Goal: Task Accomplishment & Management: Complete application form

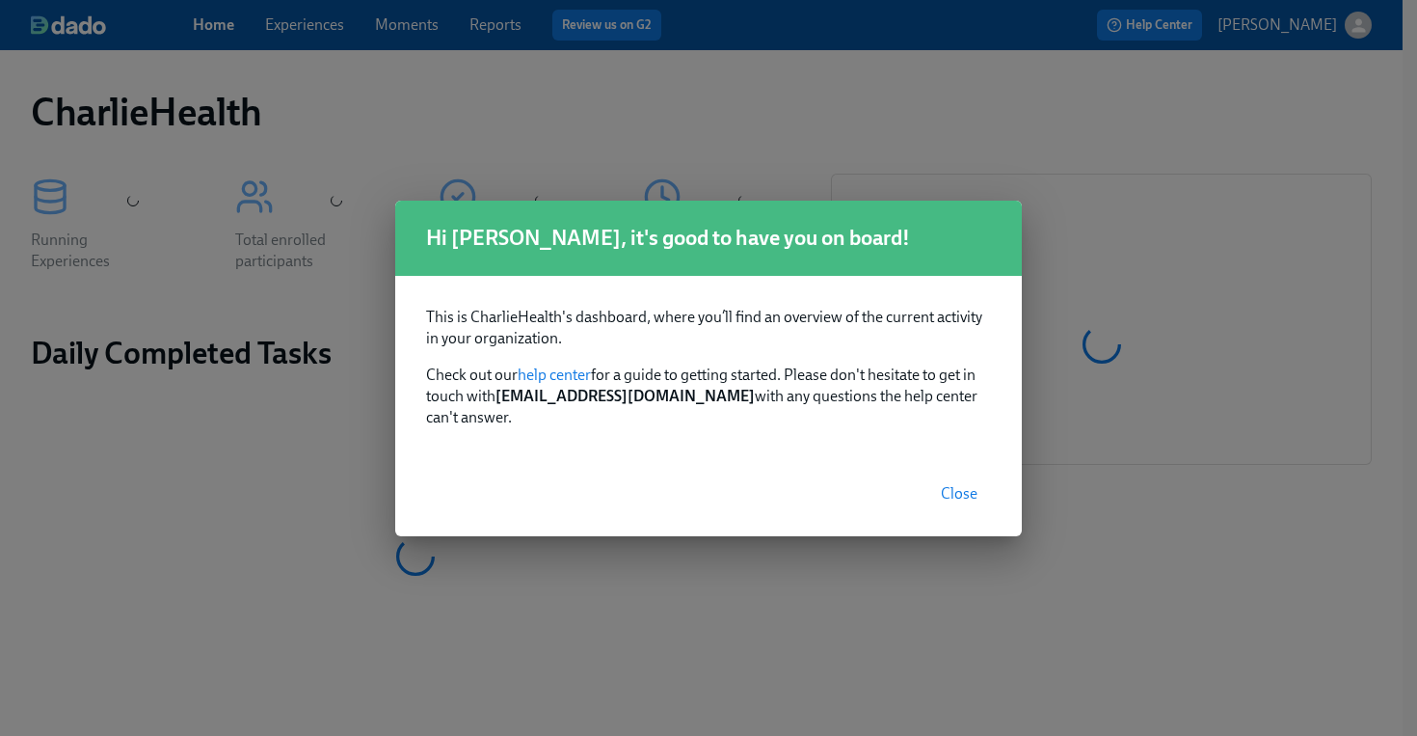
click at [960, 484] on span "Close" at bounding box center [959, 493] width 37 height 19
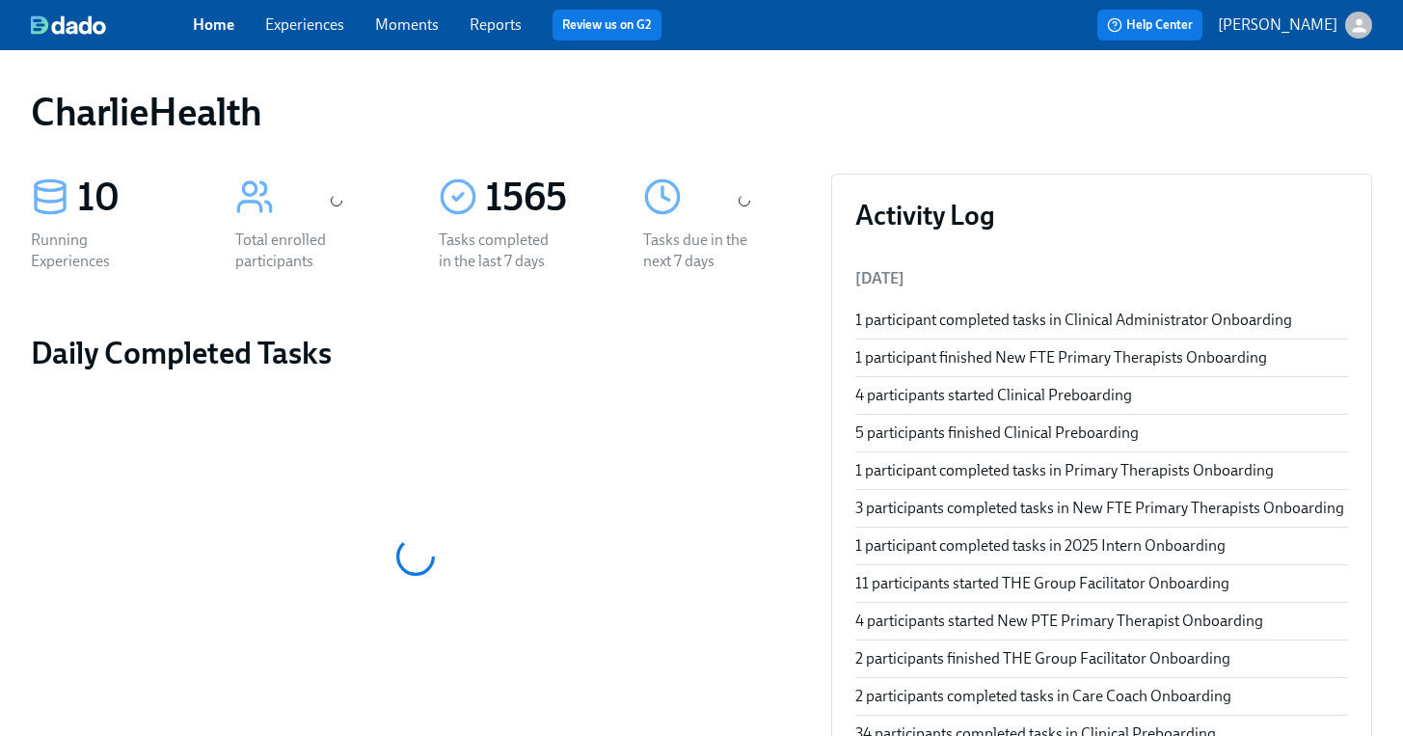
click at [309, 23] on link "Experiences" at bounding box center [304, 24] width 79 height 18
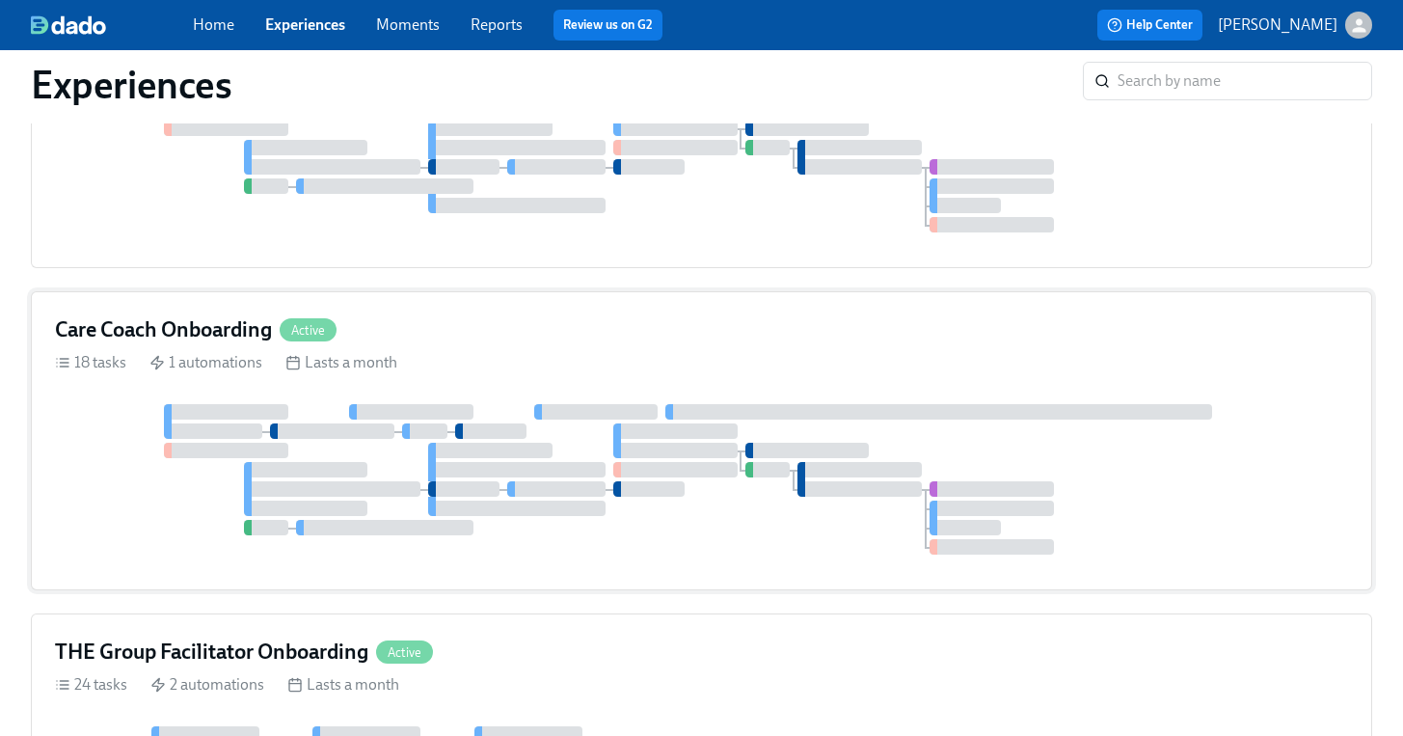
scroll to position [914, 0]
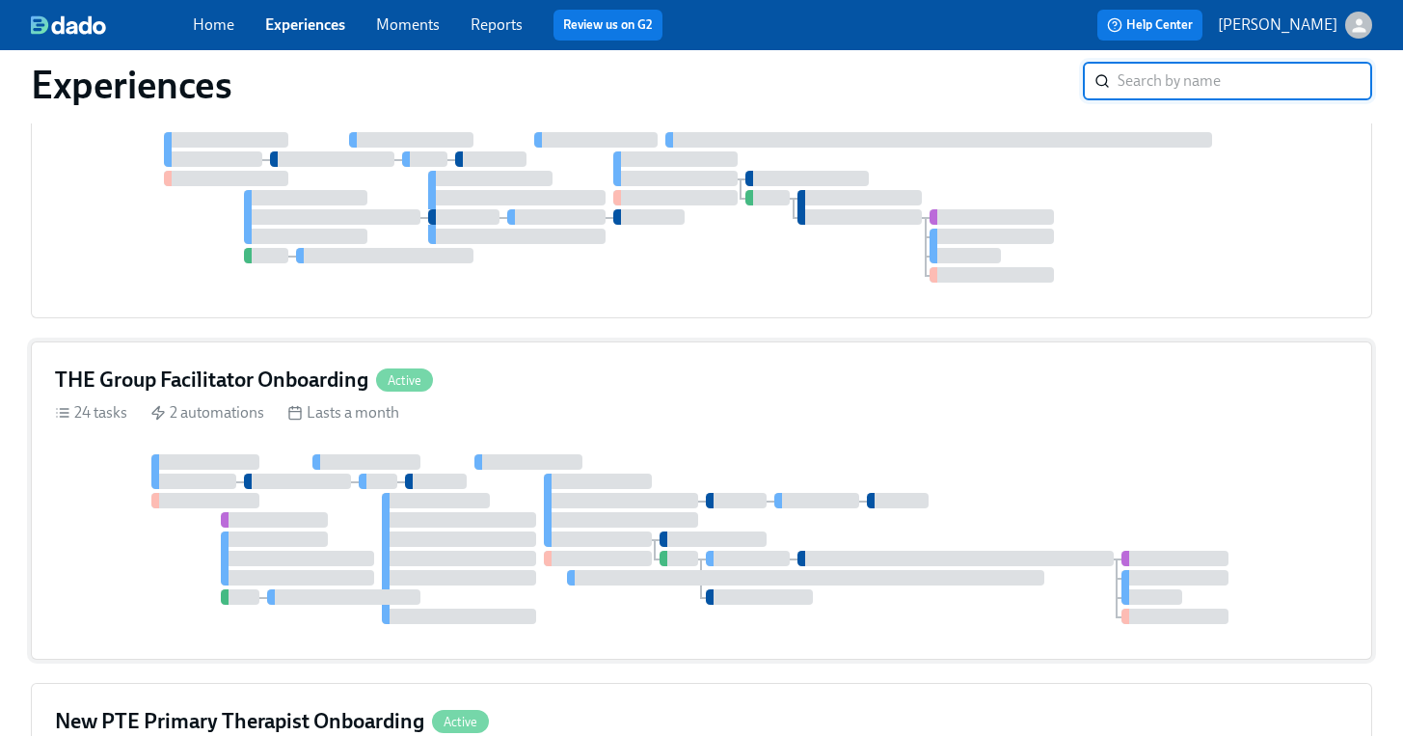
click at [613, 406] on div "24 tasks 2 automations Lasts a month" at bounding box center [701, 412] width 1293 height 21
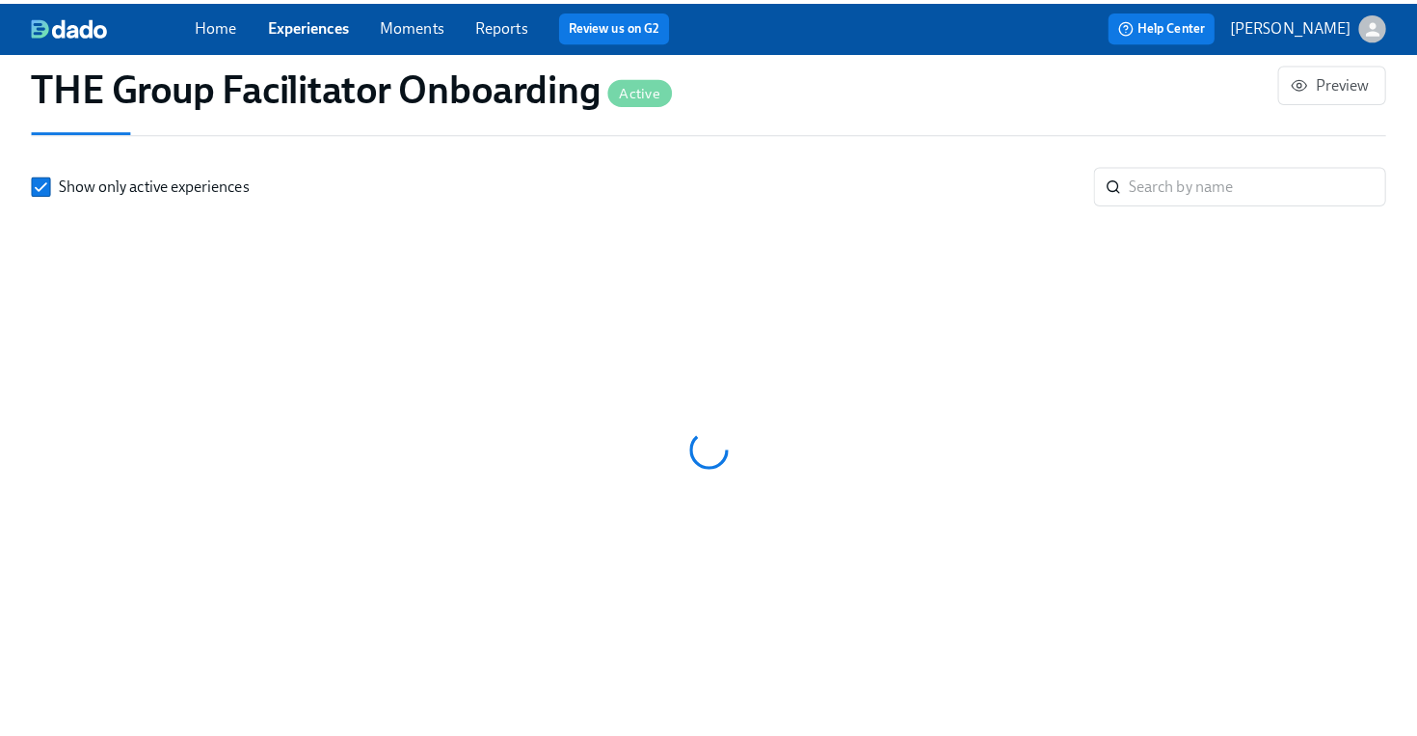
scroll to position [1684, 0]
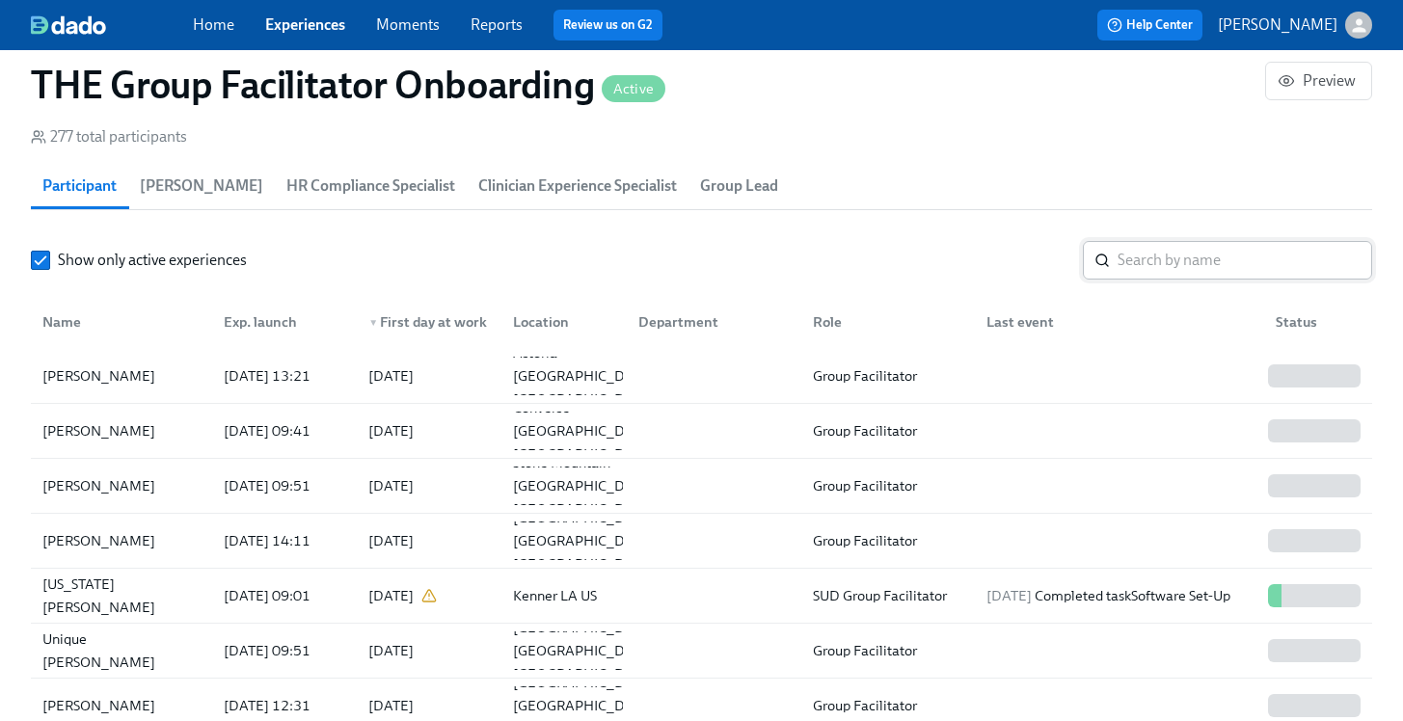
click at [1162, 258] on input "search" at bounding box center [1244, 260] width 255 height 39
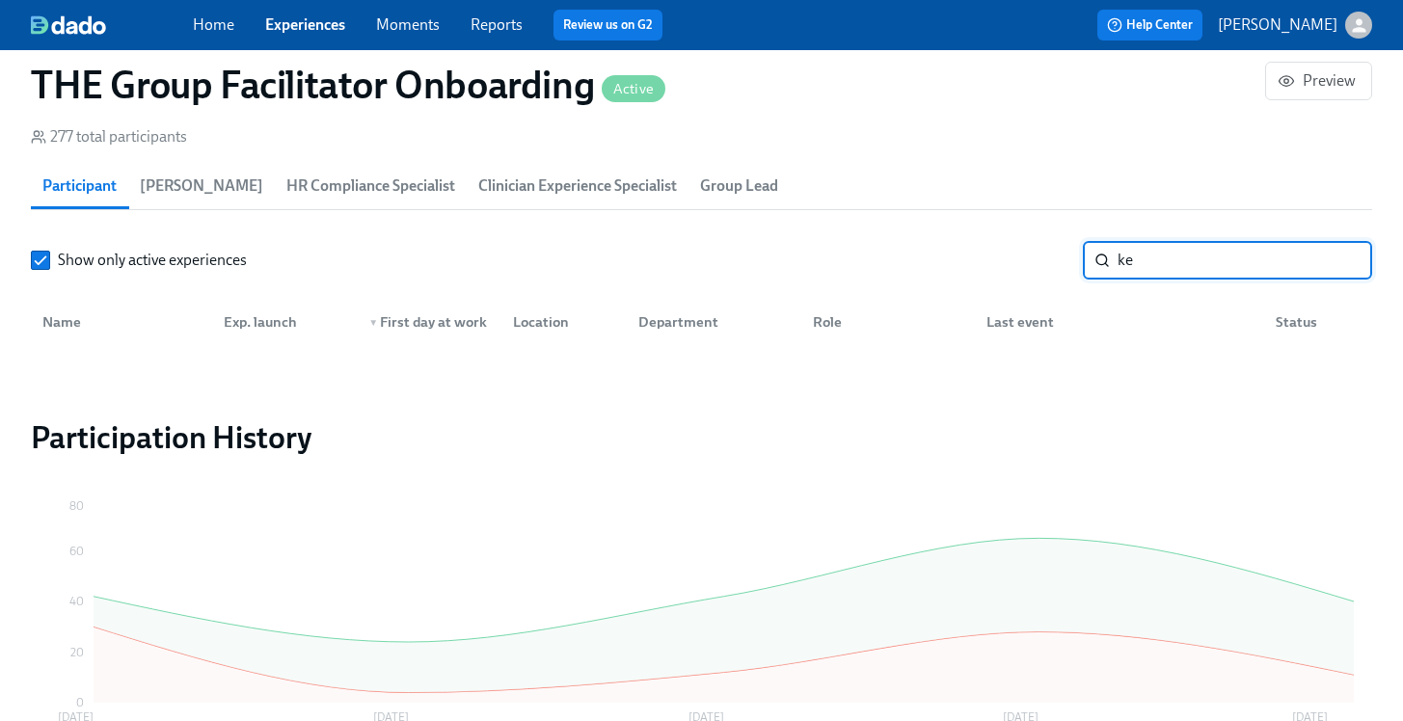
type input "k"
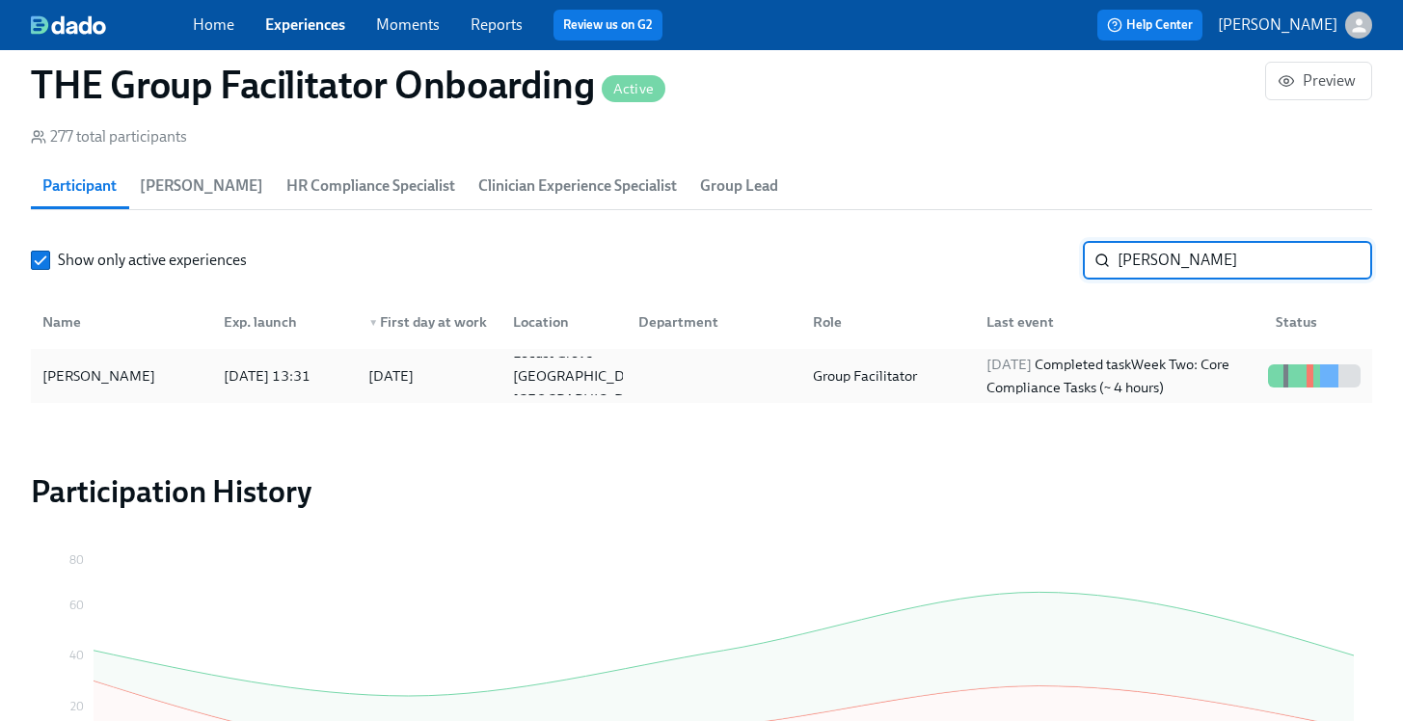
type input "sweatt"
click at [76, 367] on div "Ciara Sweatt" at bounding box center [99, 375] width 128 height 23
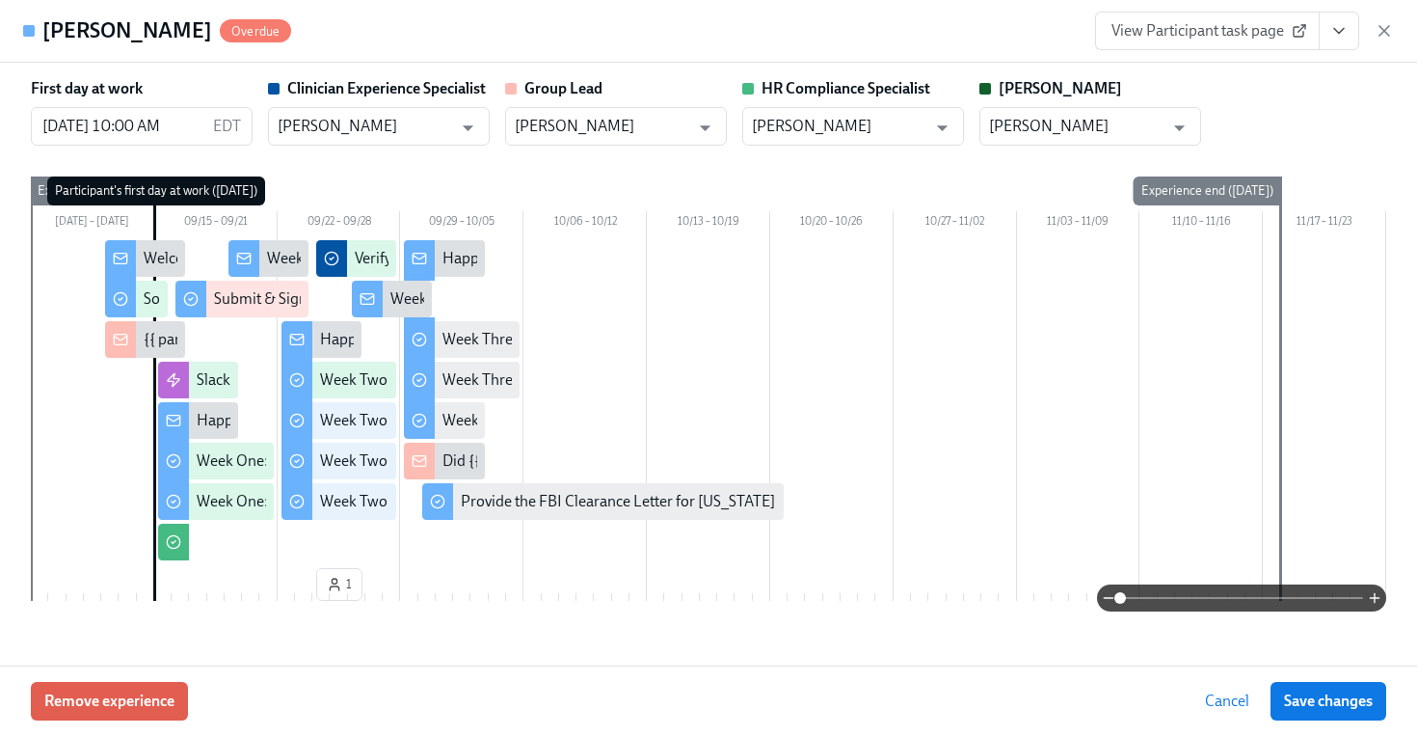
click at [1332, 28] on icon "View task page" at bounding box center [1339, 30] width 19 height 19
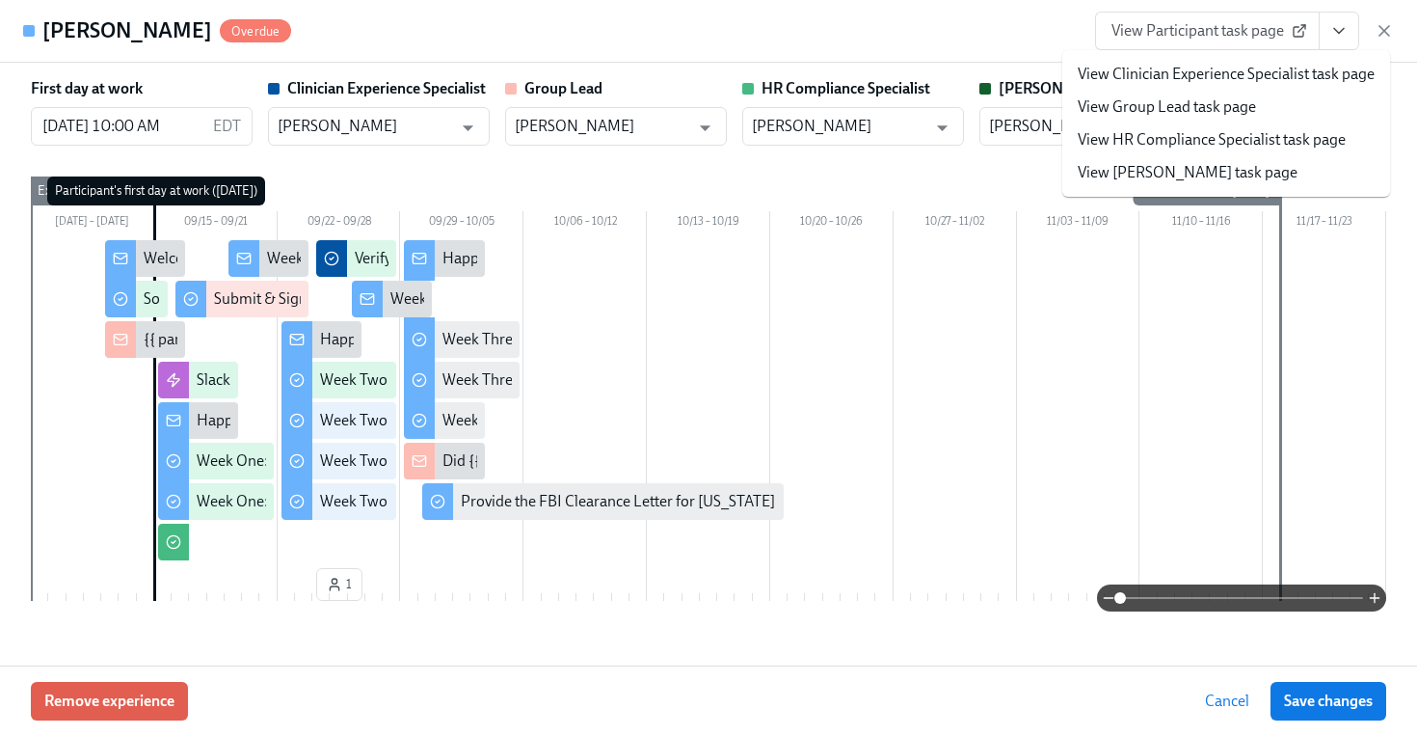
click at [1166, 138] on link "View HR Compliance Specialist task page" at bounding box center [1212, 139] width 268 height 21
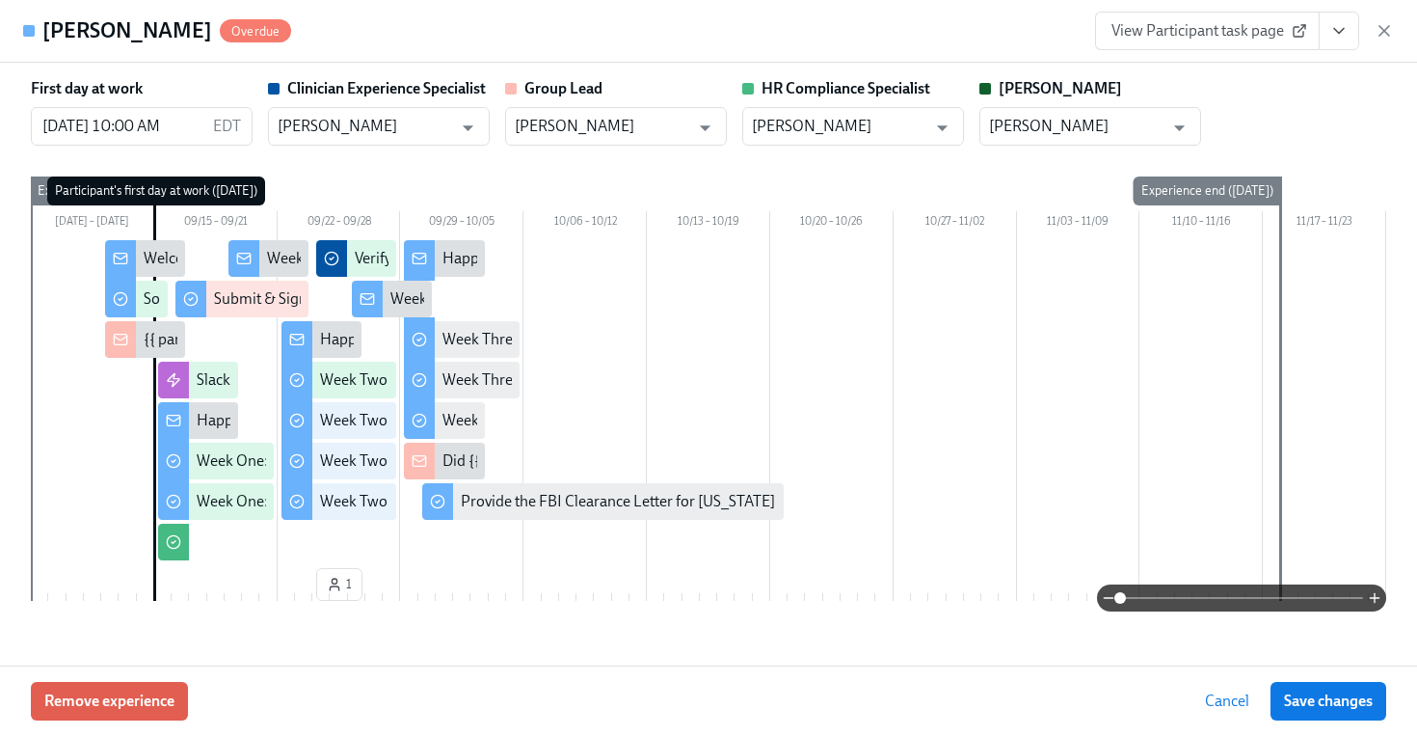
click at [1188, 27] on span "View Participant task page" at bounding box center [1208, 30] width 192 height 19
click at [1327, 28] on button "View task page" at bounding box center [1339, 31] width 40 height 39
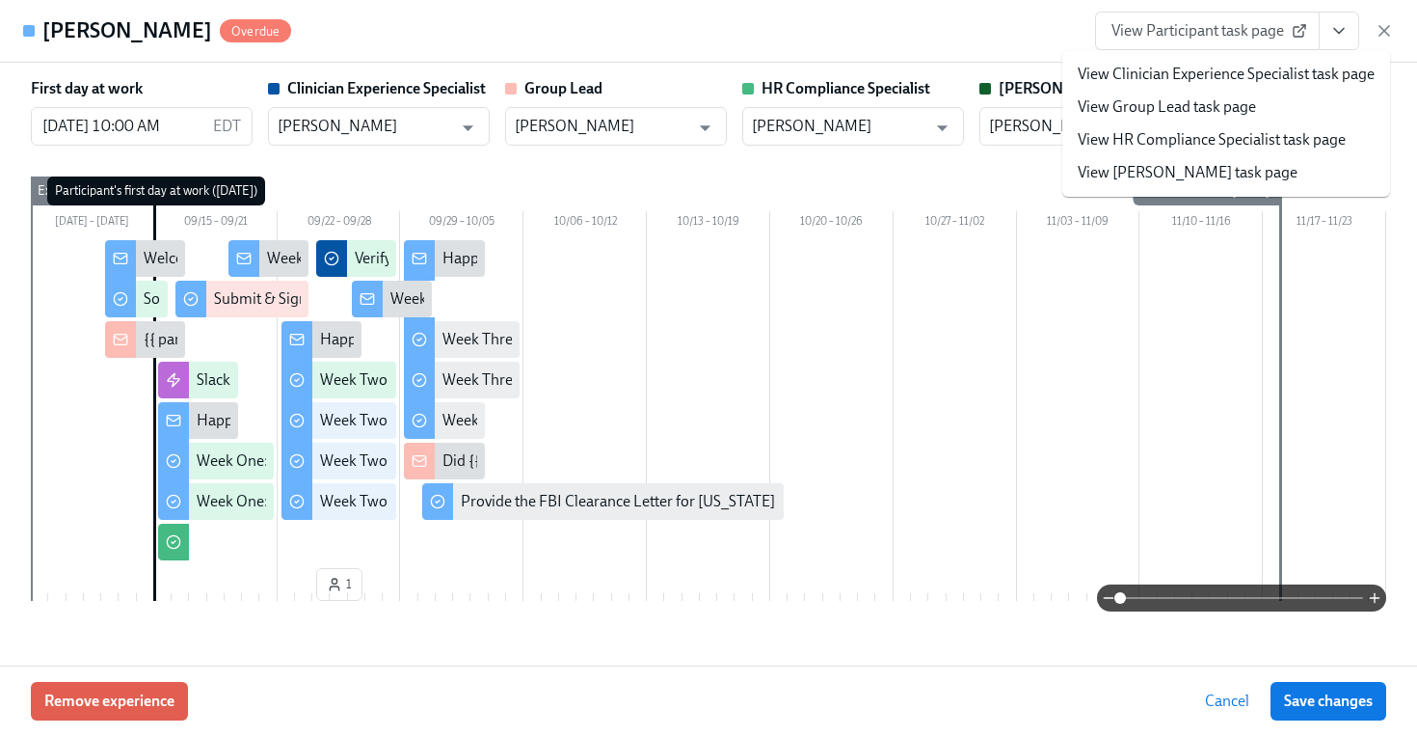
click at [1203, 140] on link "View HR Compliance Specialist task page" at bounding box center [1212, 139] width 268 height 21
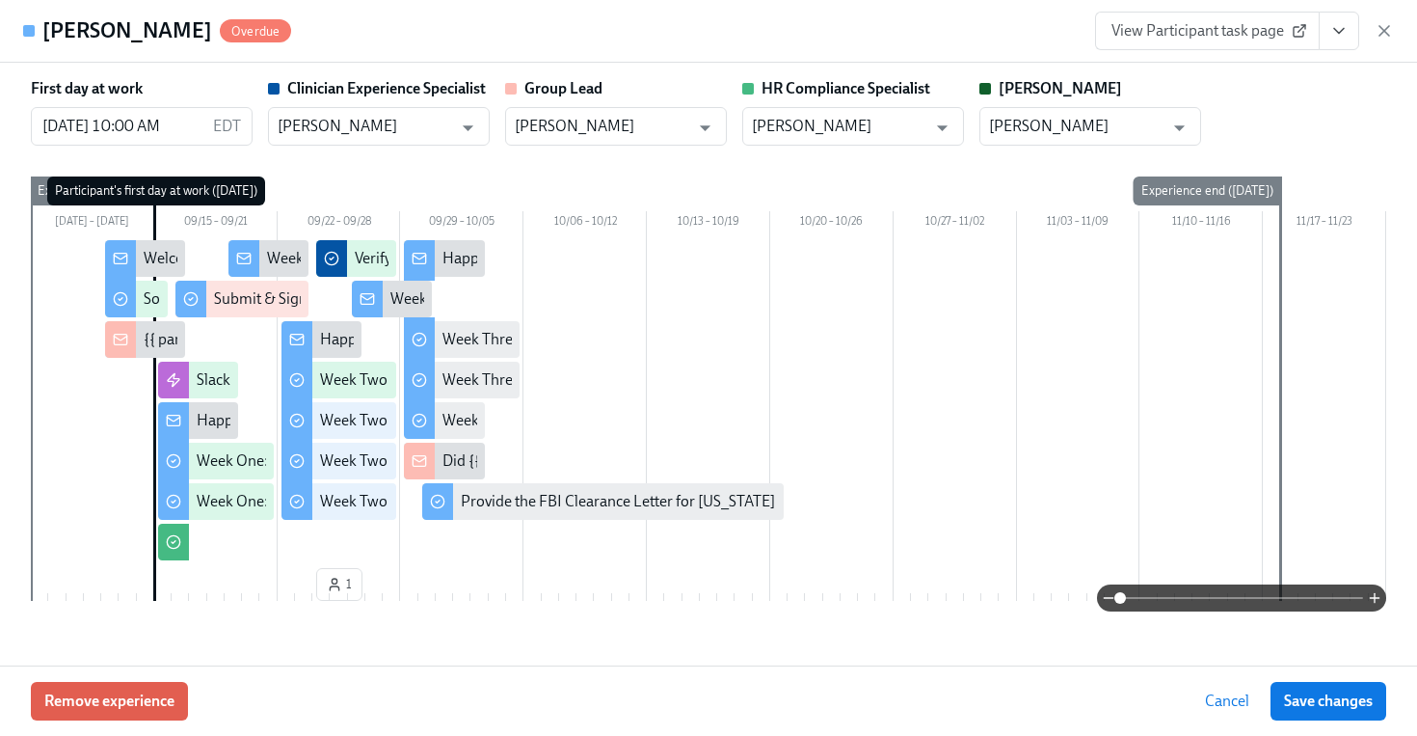
scroll to position [0, 28502]
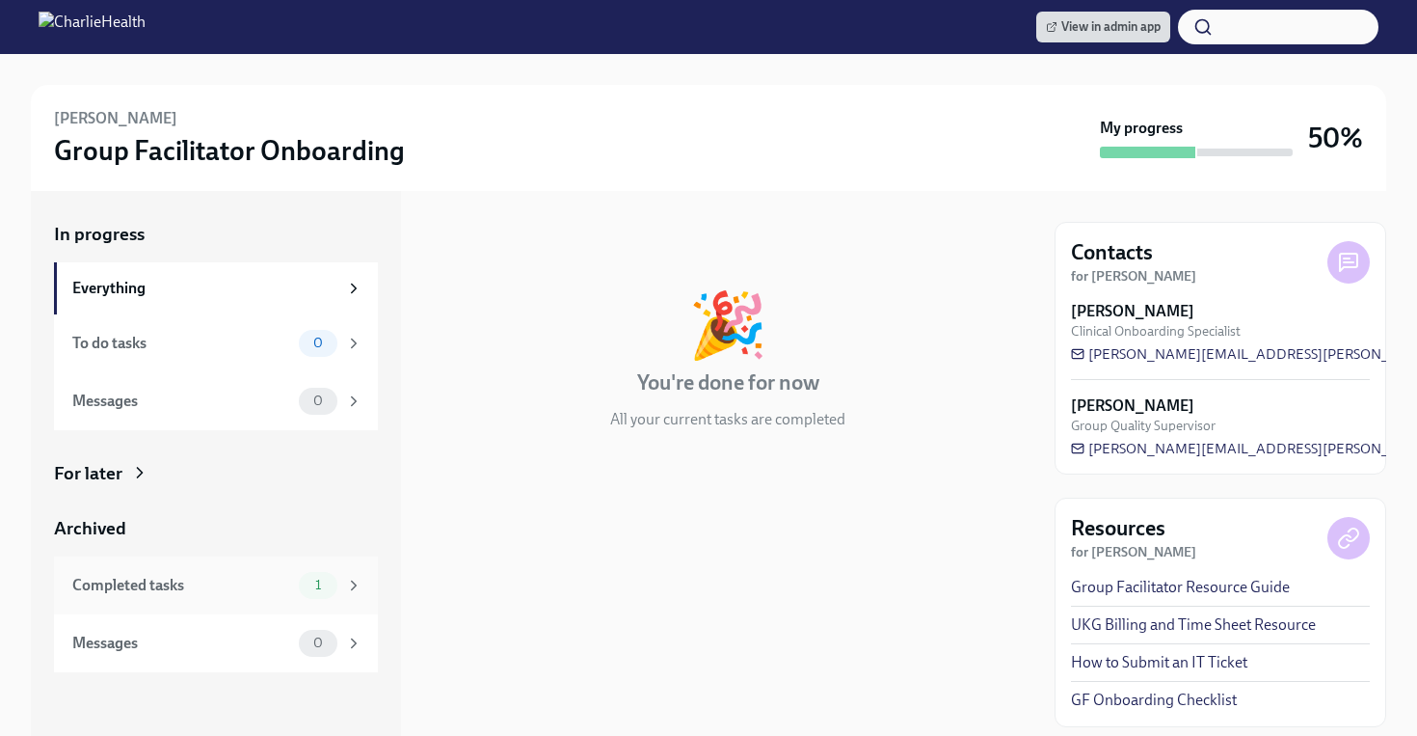
click at [289, 572] on div "Completed tasks 1" at bounding box center [217, 585] width 290 height 27
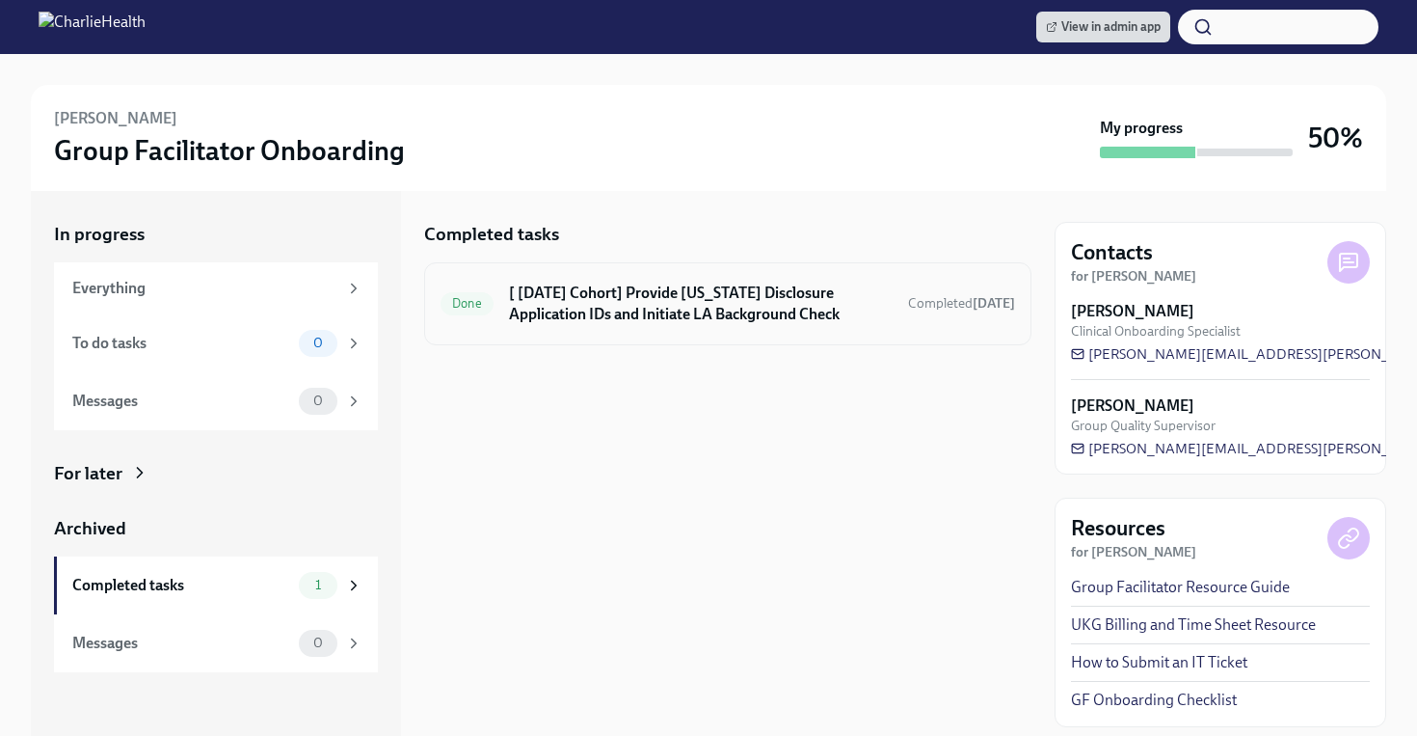
click at [619, 310] on h6 "[ Sep 15th Cohort] Provide Utah Disclosure Application IDs and Initiate LA Back…" at bounding box center [701, 304] width 384 height 42
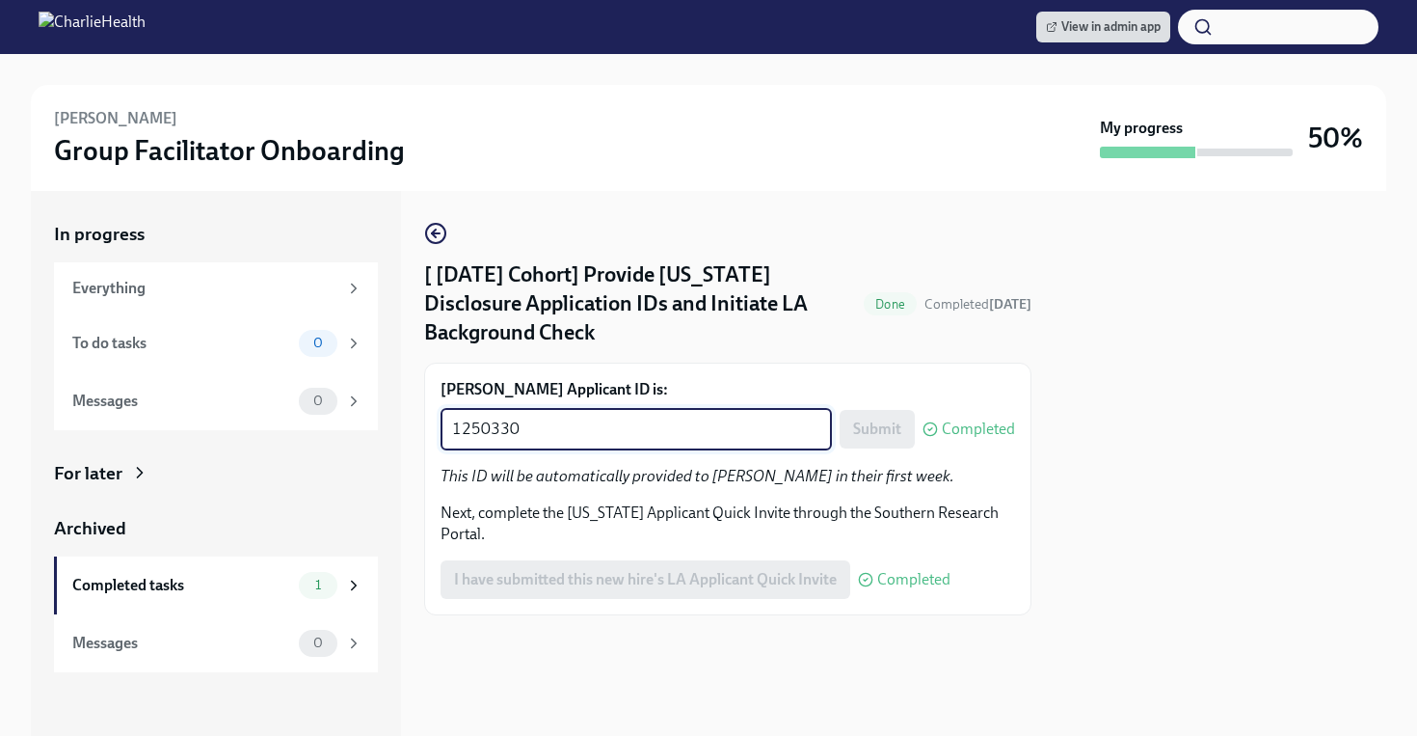
click at [618, 417] on textarea "1250330" at bounding box center [636, 428] width 368 height 23
paste textarea "3257"
type textarea "1253257"
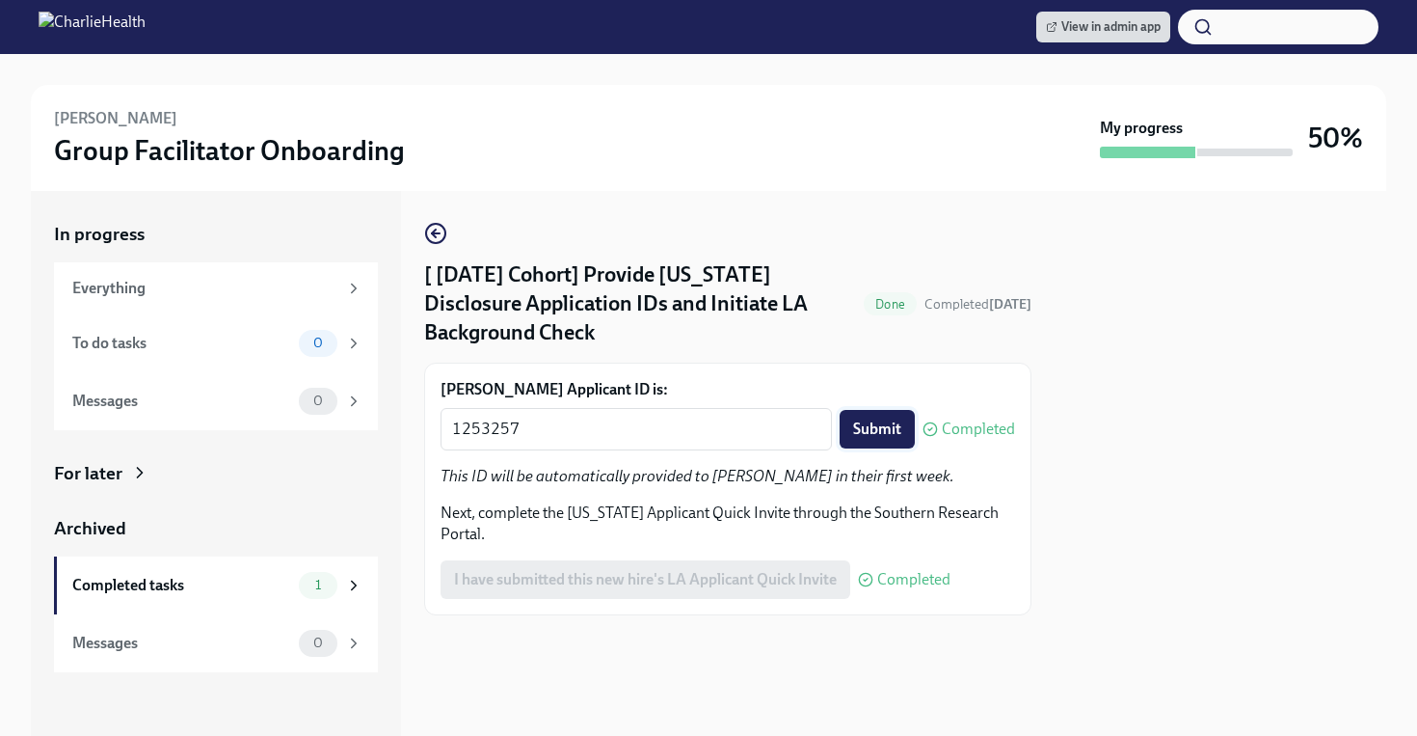
click at [877, 419] on span "Submit" at bounding box center [877, 428] width 48 height 19
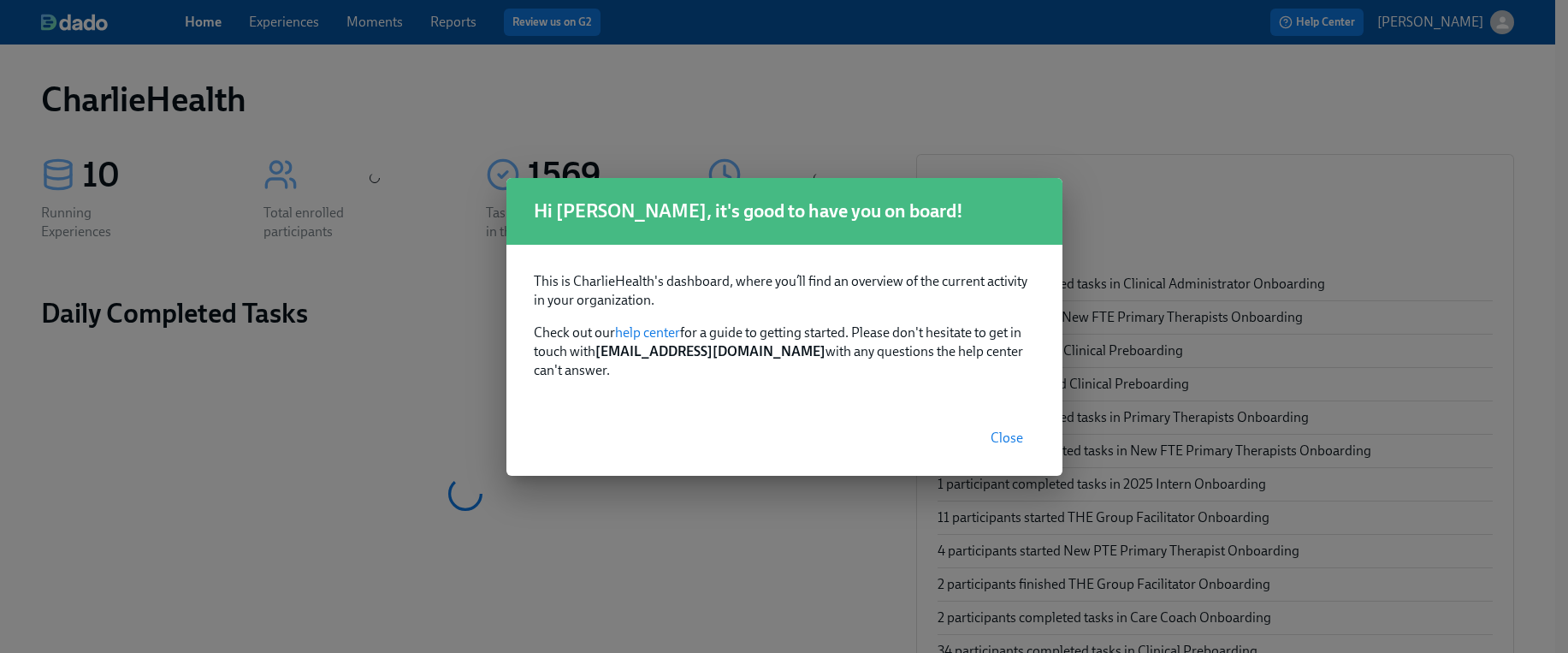
click at [986, 429] on button "Close" at bounding box center [1007, 437] width 57 height 35
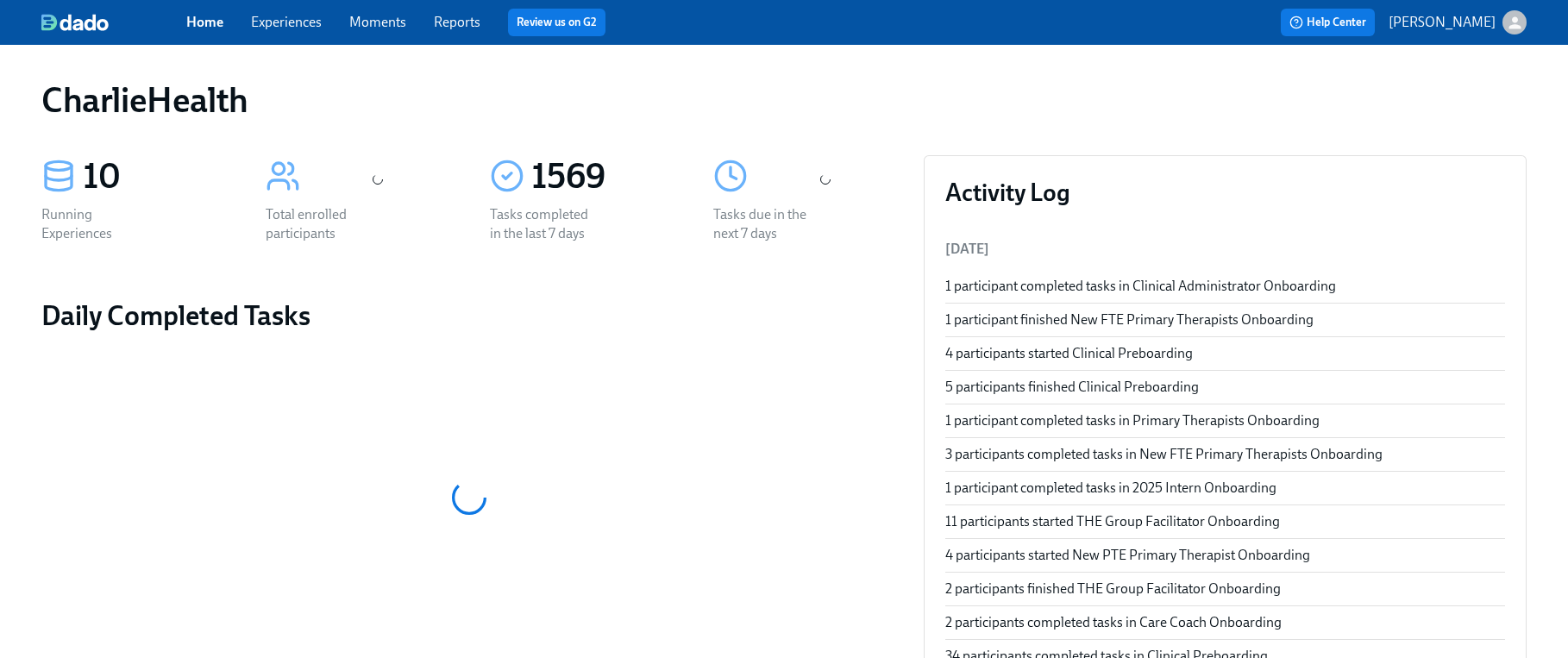
click at [296, 26] on link "Experiences" at bounding box center [286, 21] width 71 height 16
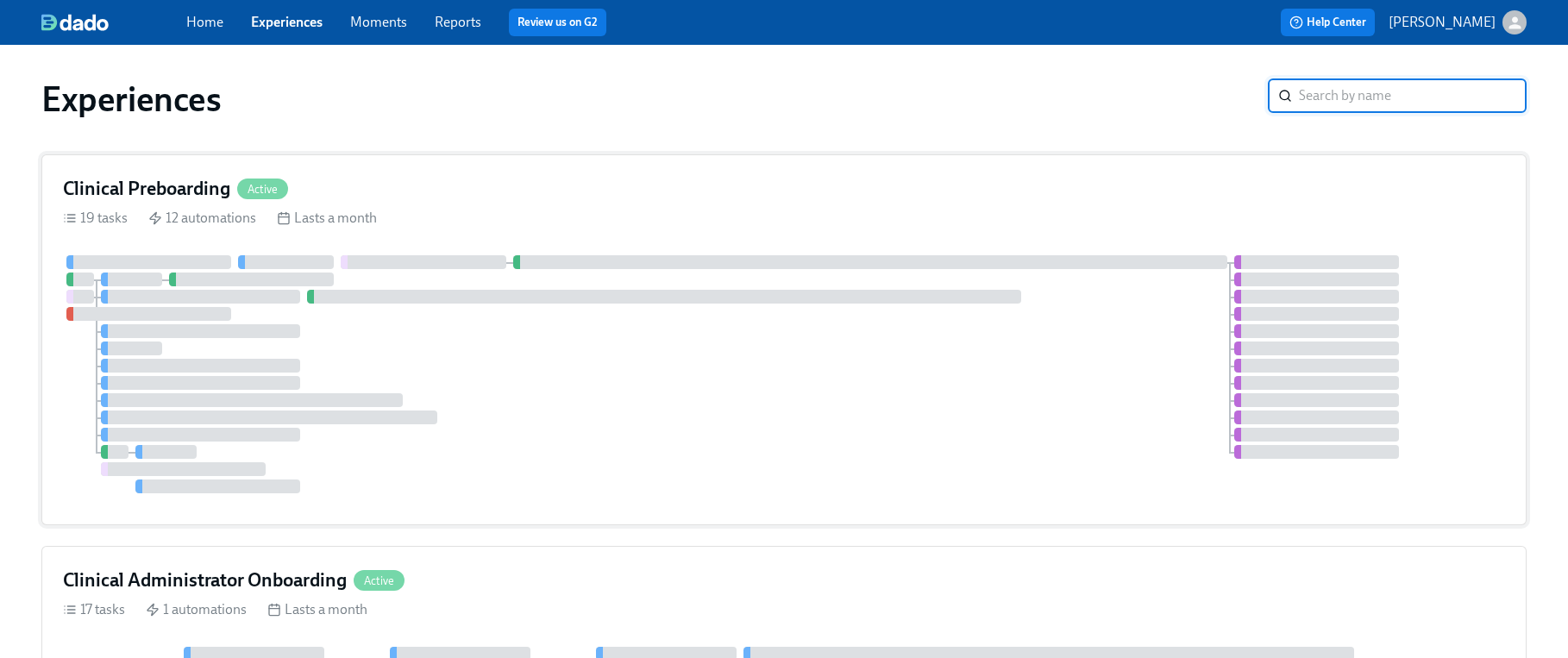
scroll to position [49, 0]
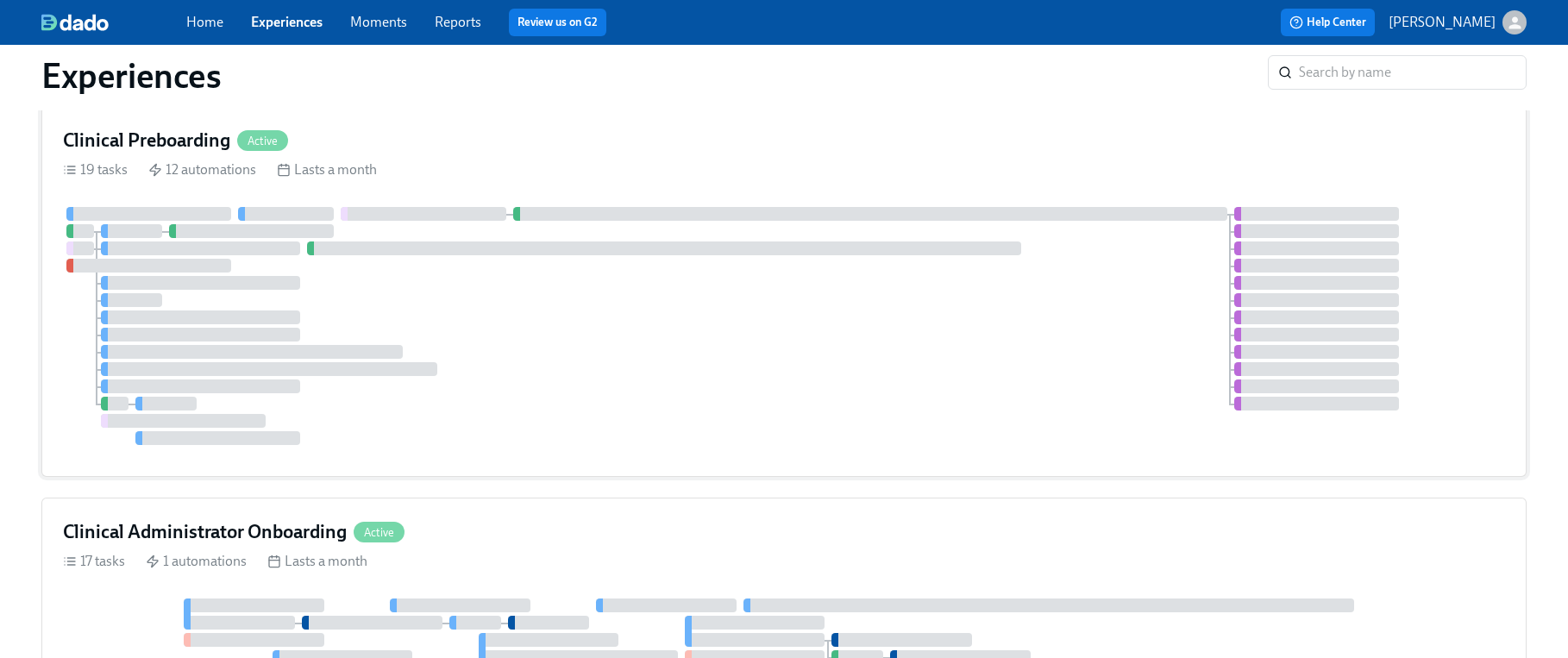
click at [575, 304] on div at bounding box center [784, 325] width 1442 height 238
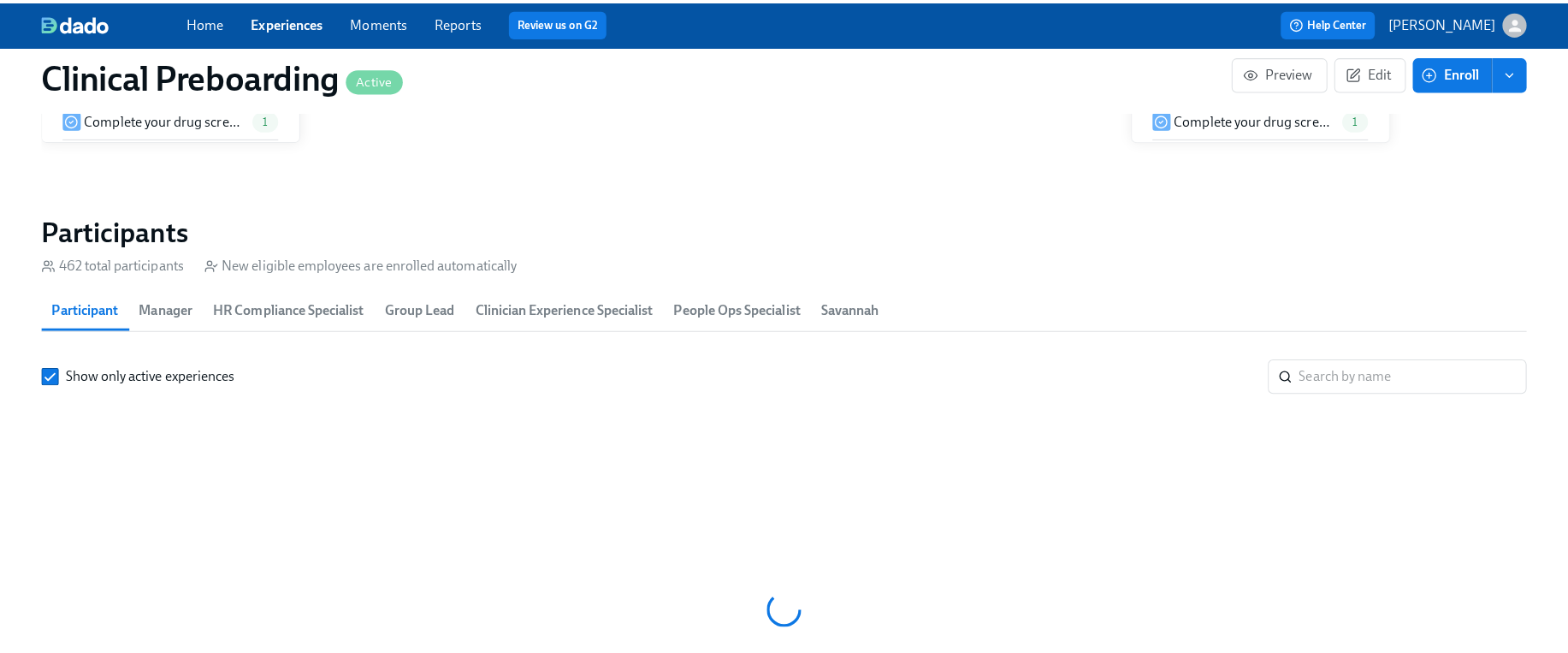
scroll to position [0, 20001]
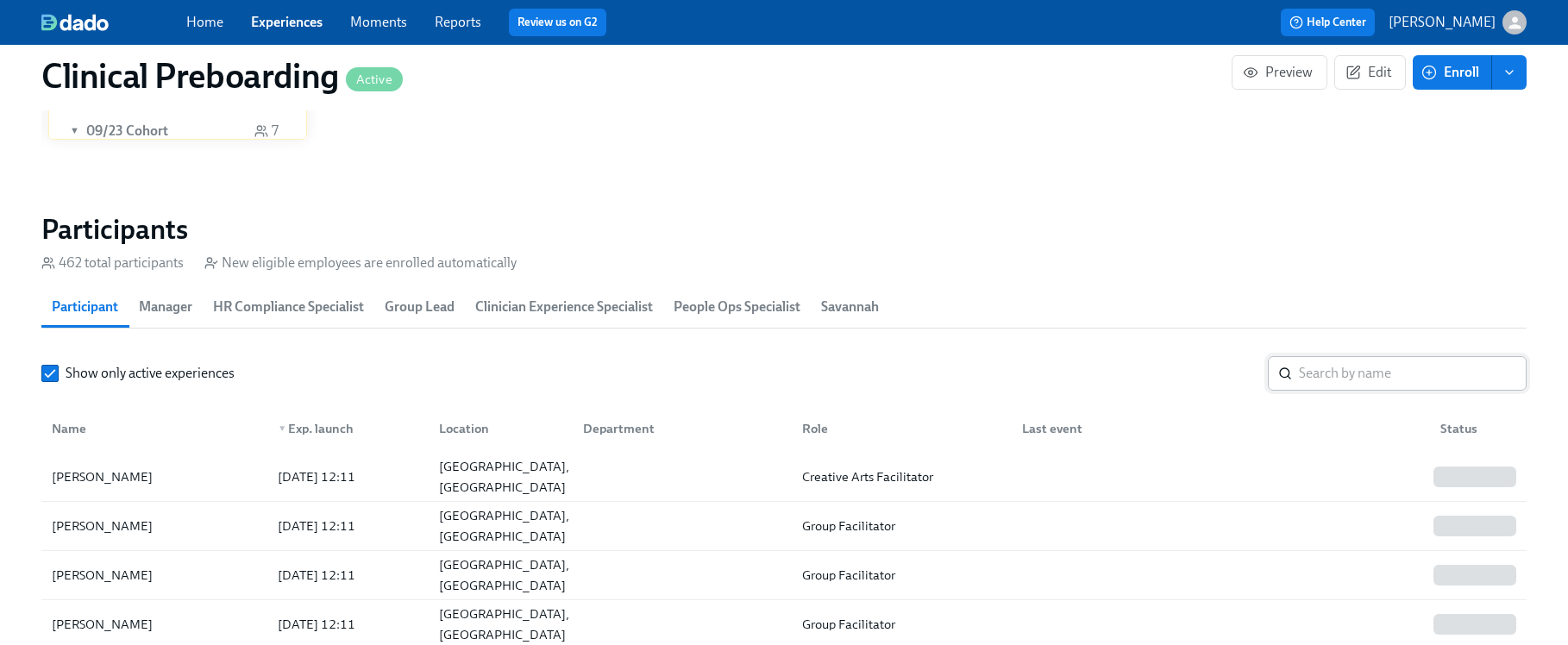
click at [1384, 369] on input "search" at bounding box center [1412, 373] width 228 height 35
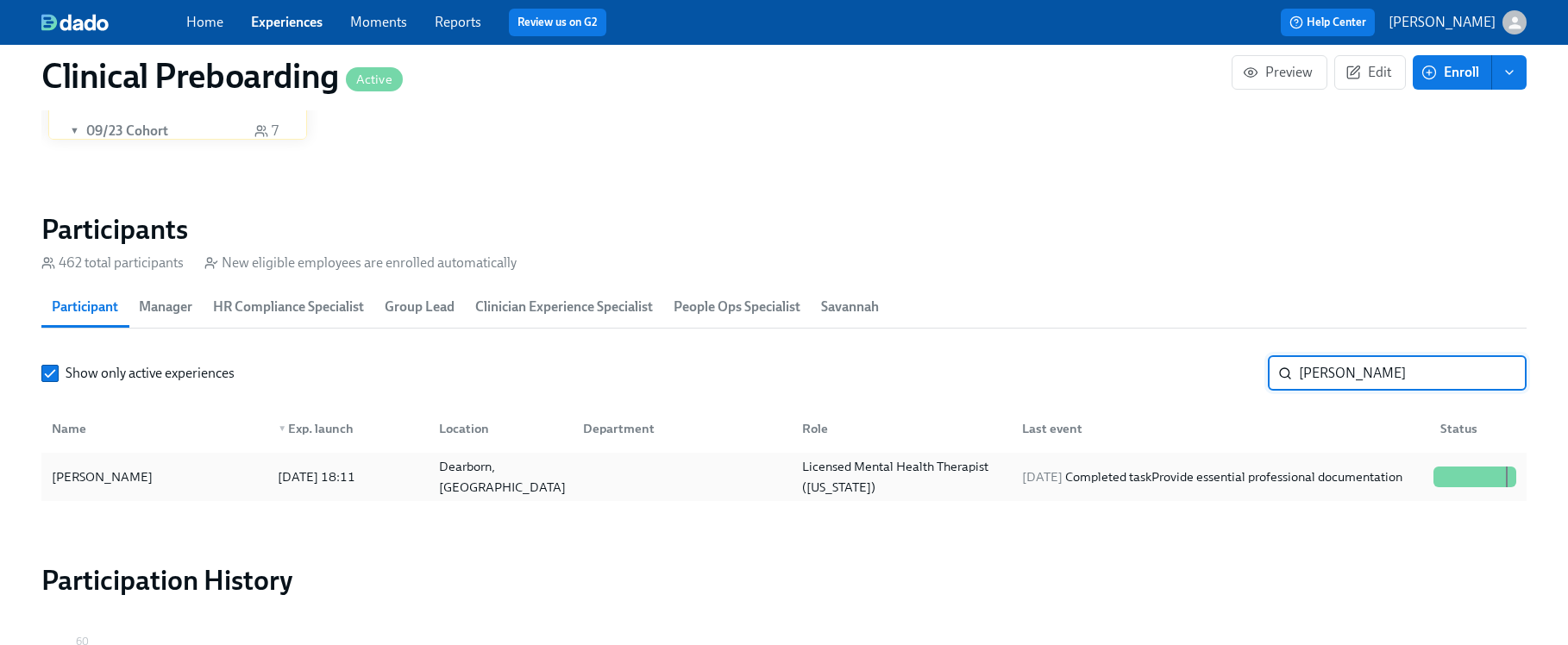
type input "amani dobbs"
click at [208, 478] on div "Amani Dobbs" at bounding box center [154, 477] width 219 height 35
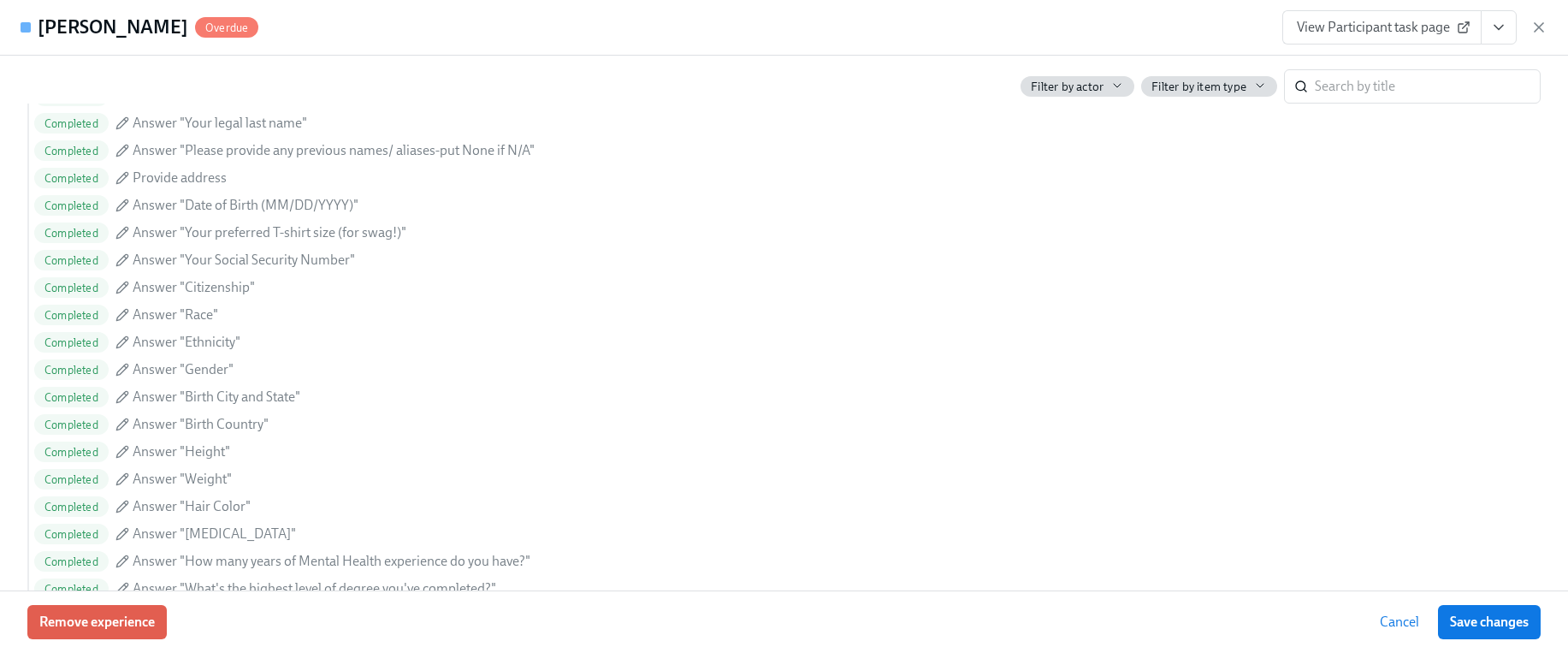
scroll to position [1366, 0]
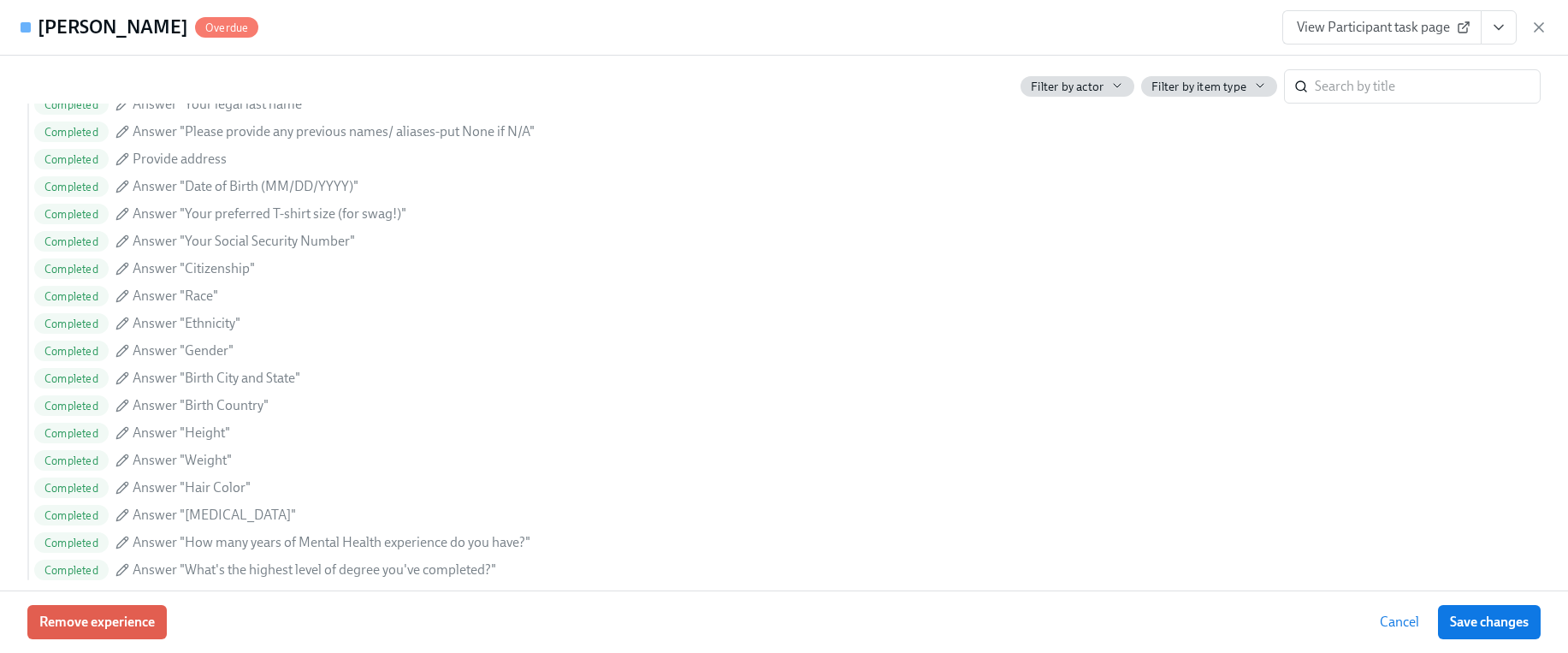
click at [1506, 29] on icon "View task page" at bounding box center [1499, 27] width 17 height 17
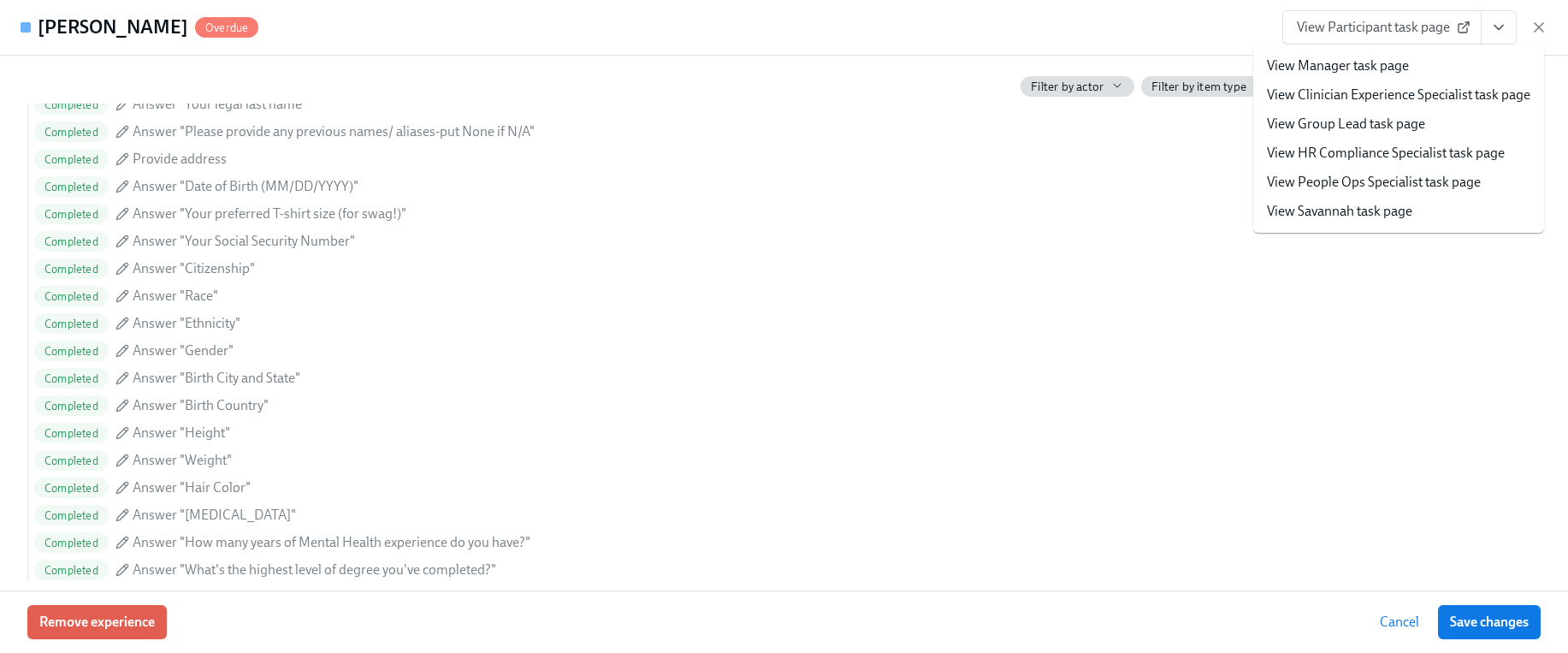
click at [1379, 147] on link "View HR Compliance Specialist task page" at bounding box center [1386, 153] width 238 height 19
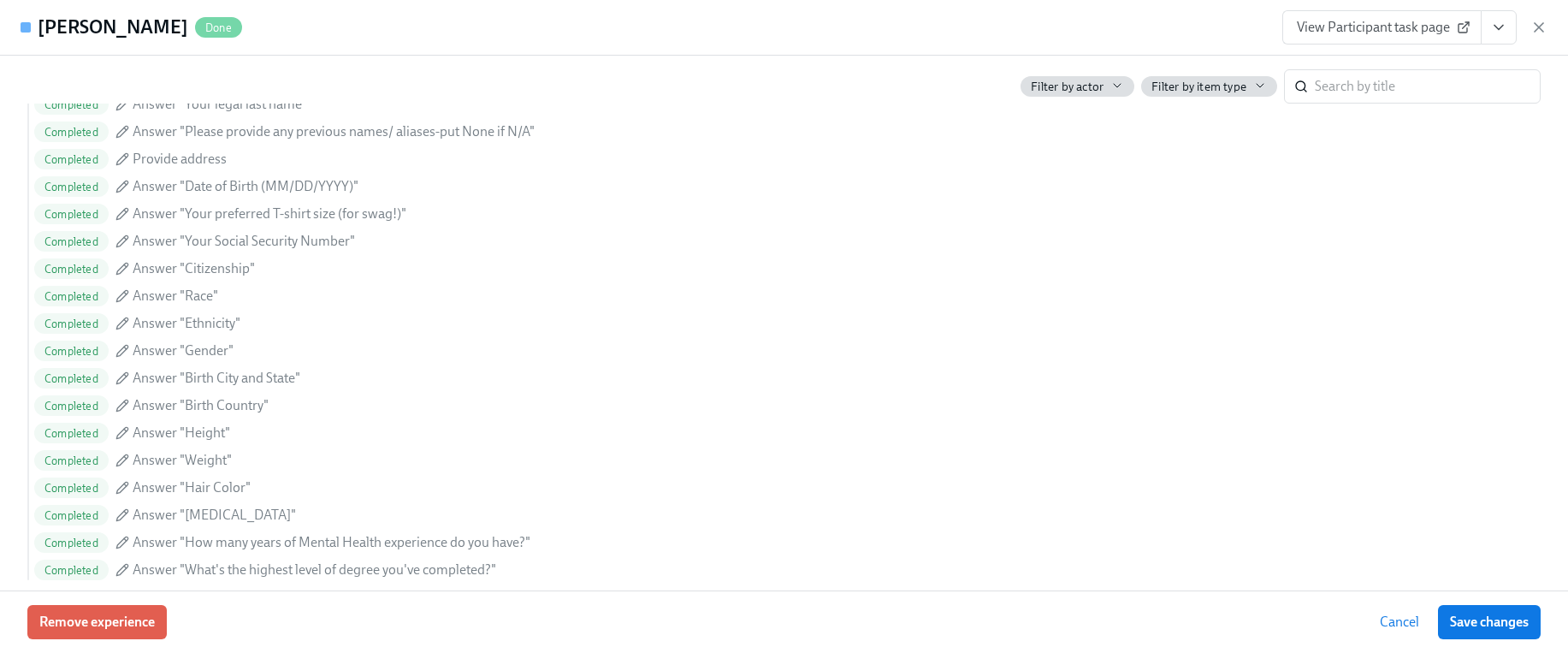
scroll to position [0, 20954]
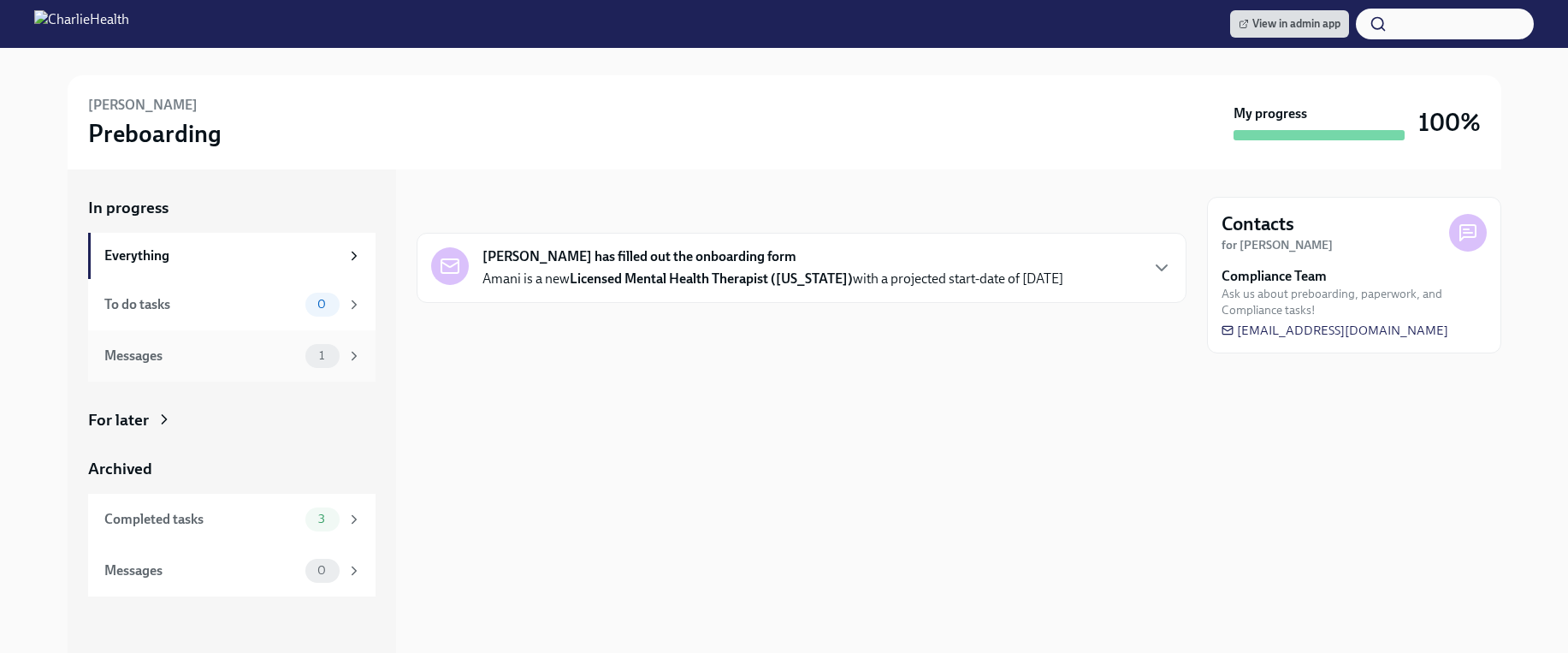
click at [310, 342] on div "Messages 1" at bounding box center [232, 356] width 288 height 51
click at [278, 519] on div "Completed tasks" at bounding box center [201, 519] width 194 height 19
